Goal: Task Accomplishment & Management: Manage account settings

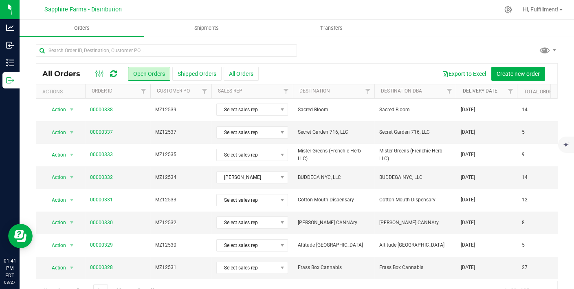
click at [464, 90] on link "Delivery Date" at bounding box center [479, 91] width 35 height 6
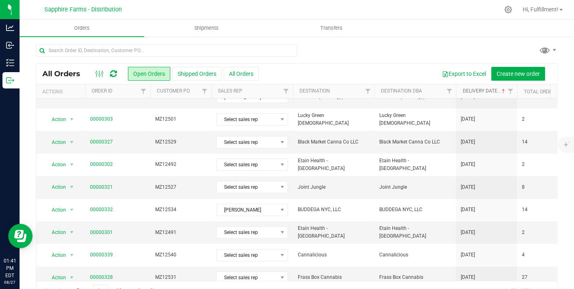
scroll to position [274, 0]
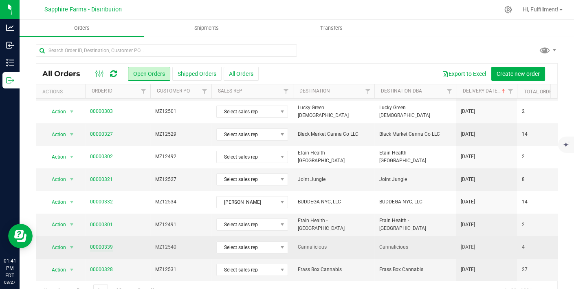
click at [101, 243] on link "00000339" at bounding box center [101, 247] width 23 height 8
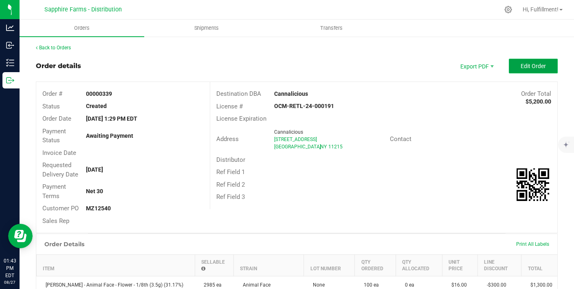
click at [516, 71] on button "Edit Order" at bounding box center [533, 66] width 49 height 15
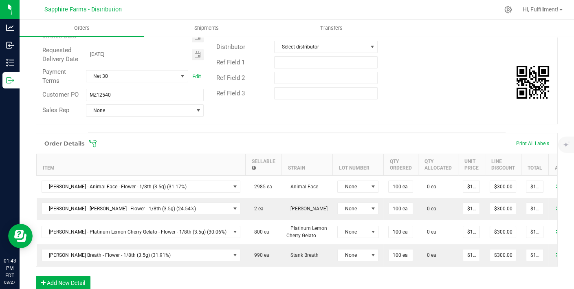
scroll to position [122, 0]
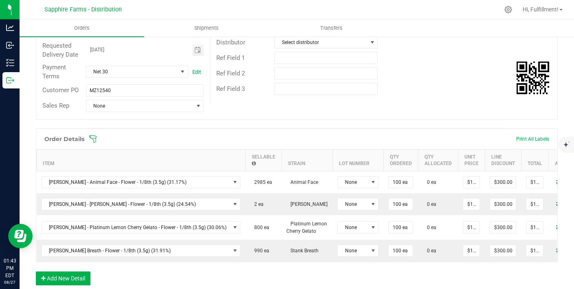
click at [93, 136] on icon at bounding box center [93, 139] width 8 height 8
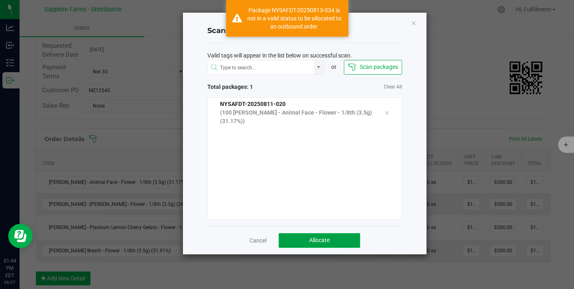
click at [324, 241] on span "Allocate" at bounding box center [319, 240] width 20 height 7
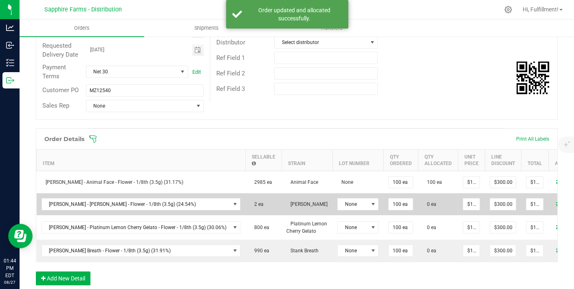
click at [556, 202] on icon at bounding box center [559, 203] width 7 height 5
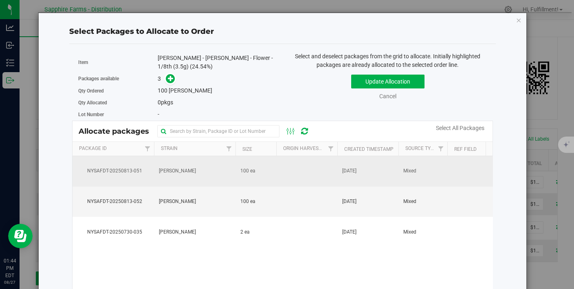
click at [343, 177] on td "[DATE]" at bounding box center [367, 171] width 61 height 31
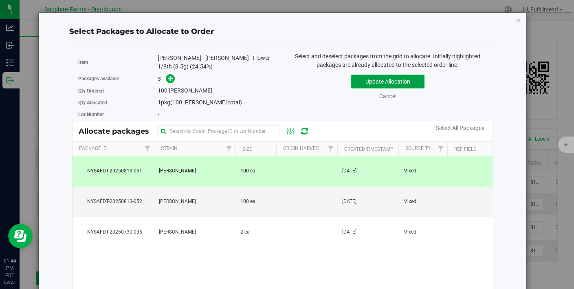
click at [409, 80] on button "Update Allocation" at bounding box center [387, 82] width 73 height 14
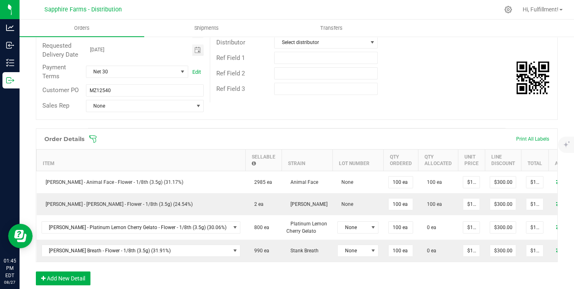
click at [94, 135] on icon at bounding box center [92, 138] width 7 height 7
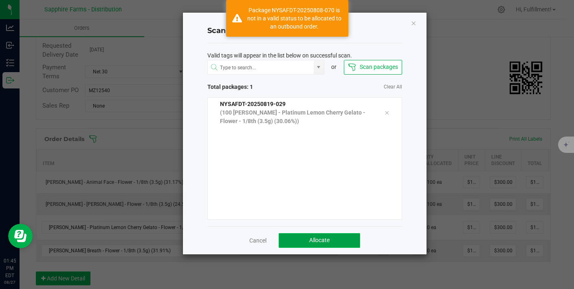
click at [326, 237] on span "Allocate" at bounding box center [319, 240] width 20 height 7
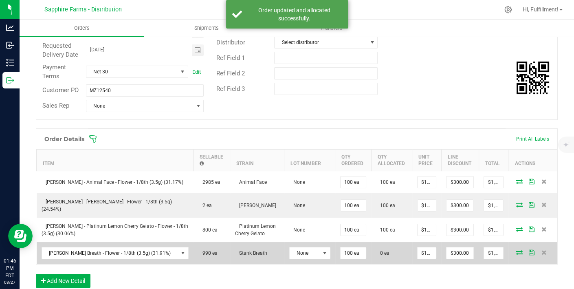
click at [516, 250] on icon at bounding box center [519, 252] width 7 height 5
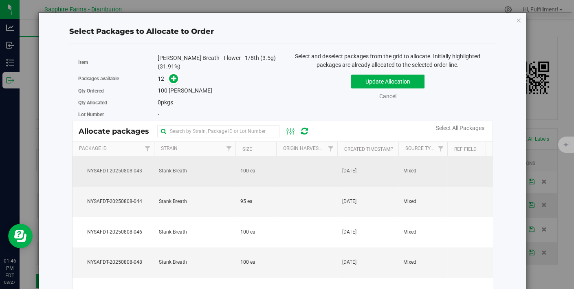
click at [325, 168] on td at bounding box center [306, 171] width 61 height 31
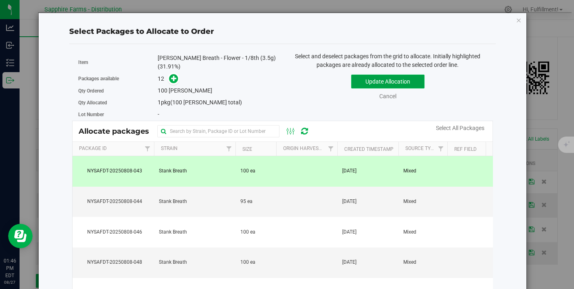
click at [404, 79] on button "Update Allocation" at bounding box center [387, 82] width 73 height 14
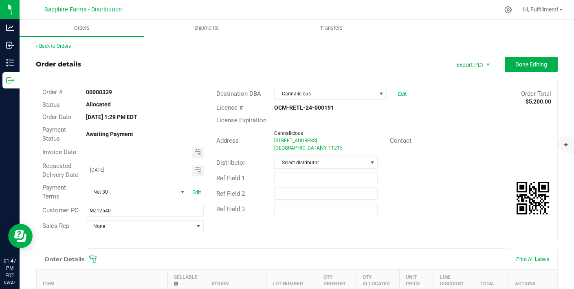
scroll to position [0, 0]
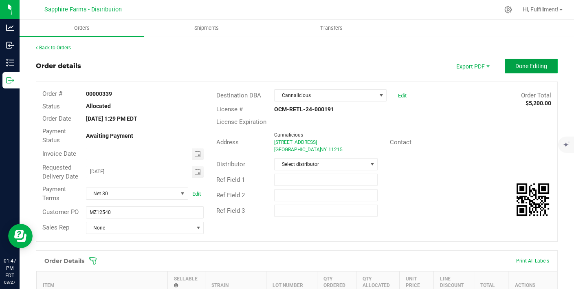
click at [519, 64] on span "Done Editing" at bounding box center [531, 66] width 32 height 7
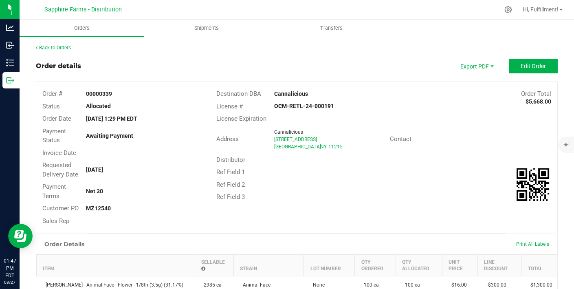
click at [52, 48] on link "Back to Orders" at bounding box center [53, 48] width 35 height 6
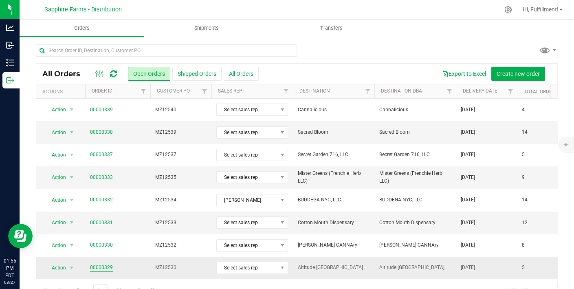
click at [104, 264] on link "00000329" at bounding box center [101, 268] width 23 height 8
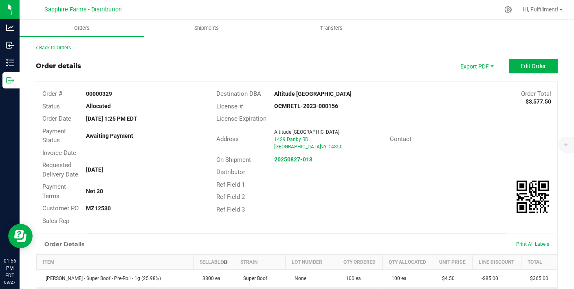
click at [59, 47] on link "Back to Orders" at bounding box center [53, 48] width 35 height 6
